Goal: Navigation & Orientation: Find specific page/section

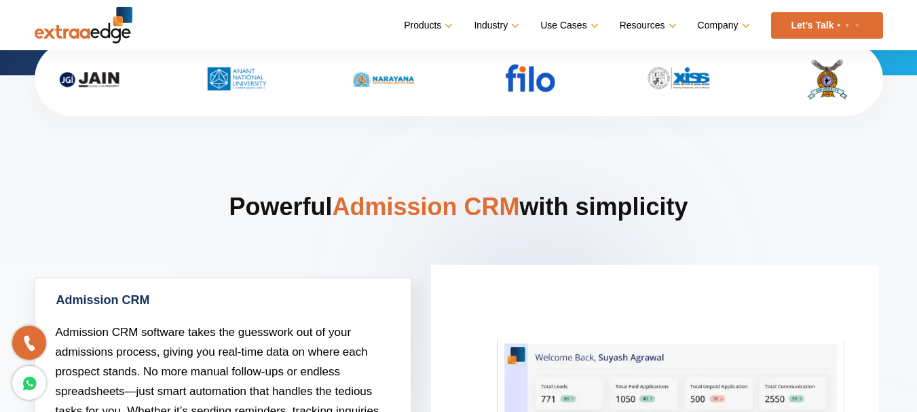
scroll to position [427, 0]
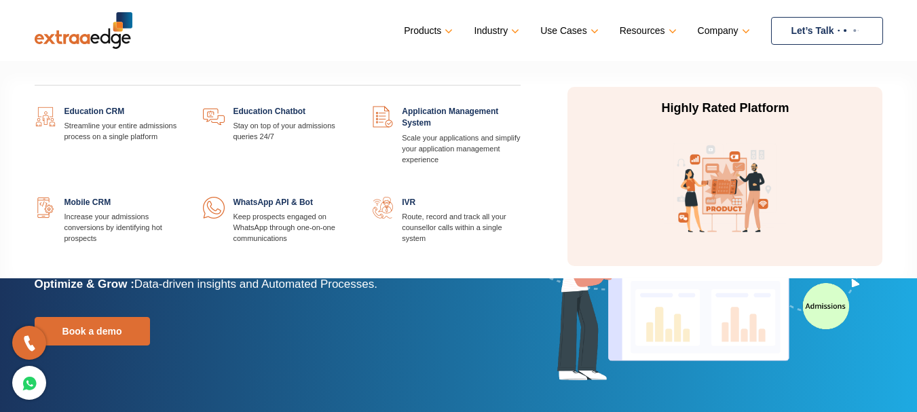
click at [183, 106] on link at bounding box center [183, 106] width 0 height 0
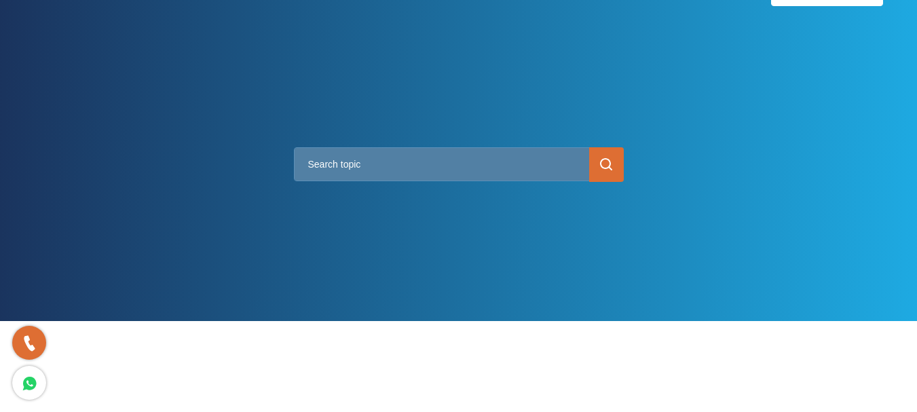
scroll to position [12, 0]
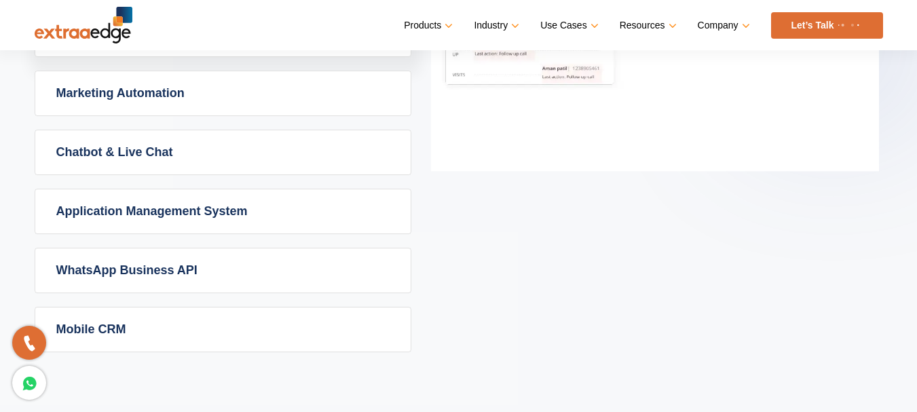
scroll to position [949, 0]
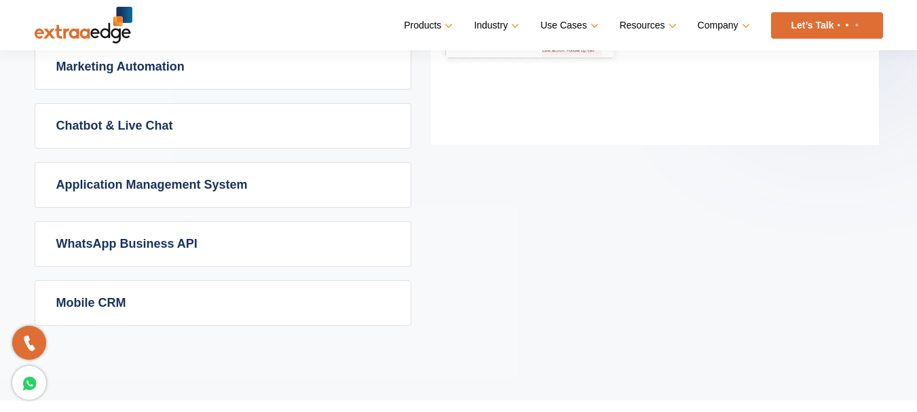
scroll to position [1109, 0]
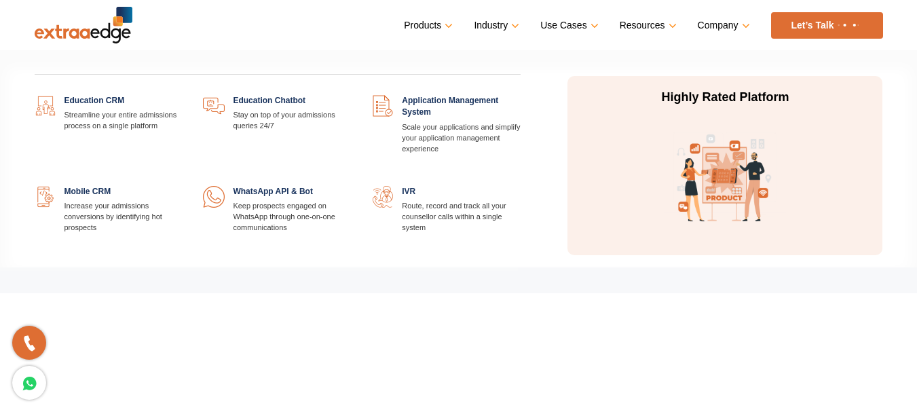
click at [408, 26] on link "Products" at bounding box center [427, 26] width 46 height 20
click at [520, 186] on link at bounding box center [520, 186] width 0 height 0
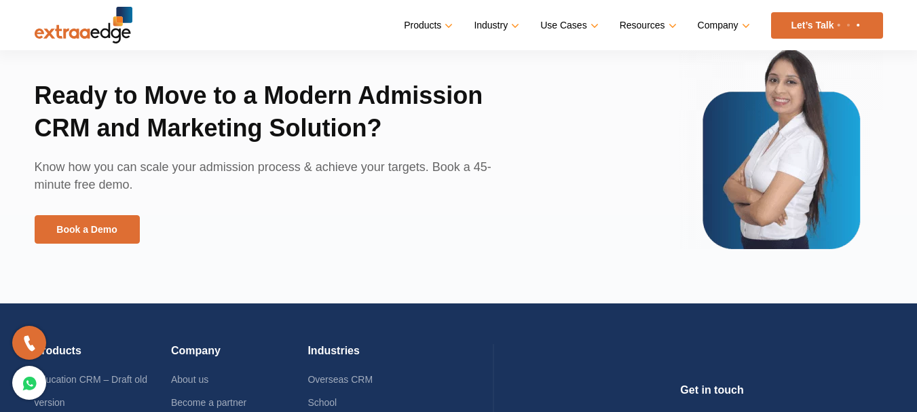
scroll to position [3021, 0]
